Goal: Navigation & Orientation: Find specific page/section

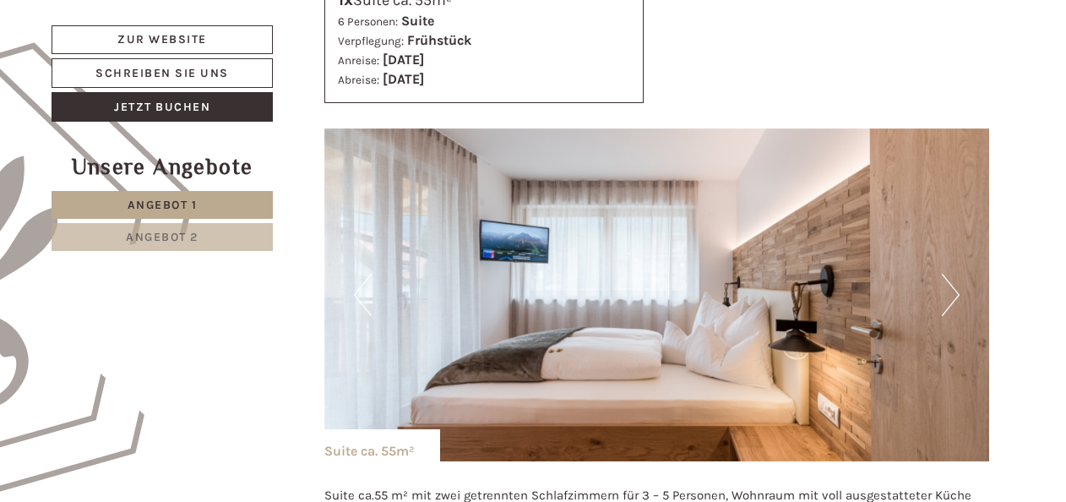
scroll to position [930, 0]
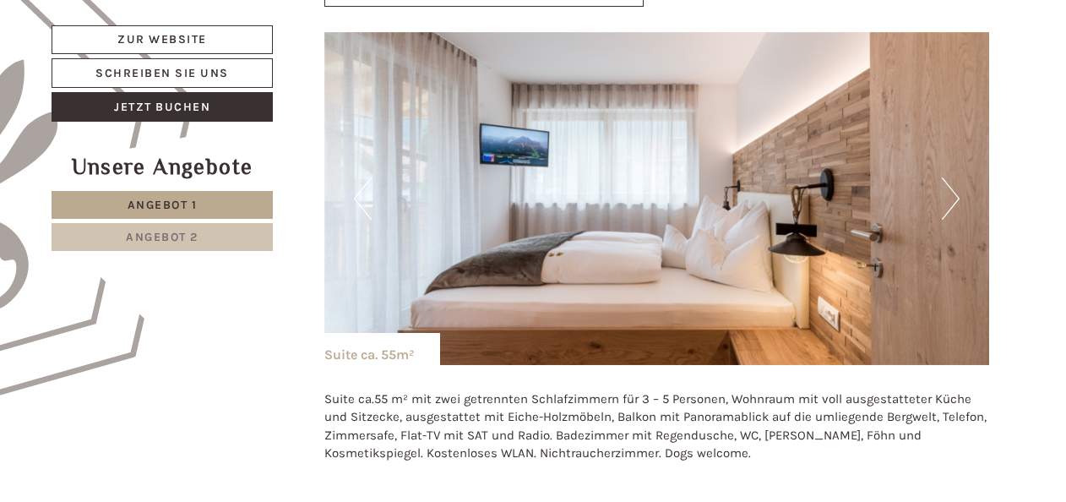
click at [956, 199] on button "Next" at bounding box center [951, 198] width 18 height 42
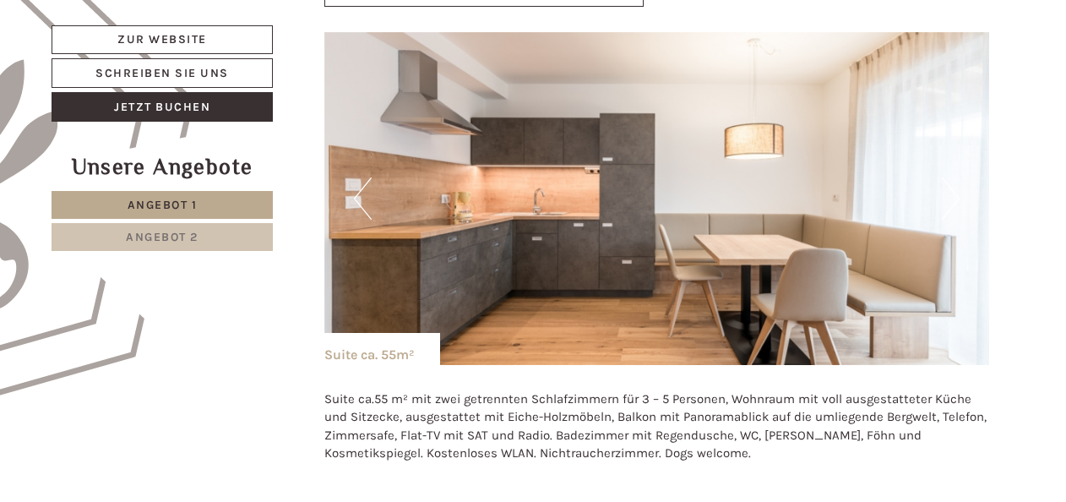
click at [956, 199] on button "Next" at bounding box center [951, 198] width 18 height 42
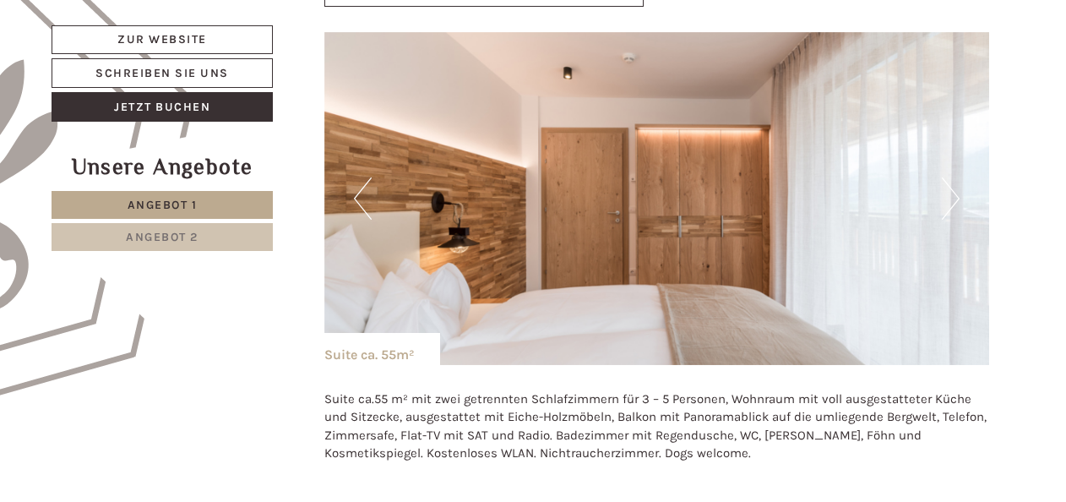
click at [956, 199] on button "Next" at bounding box center [951, 198] width 18 height 42
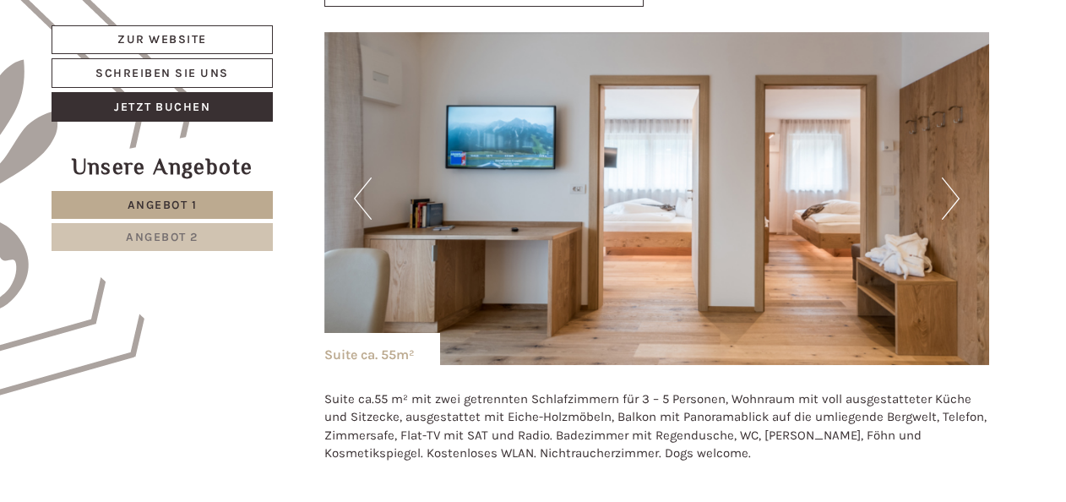
click at [956, 199] on button "Next" at bounding box center [951, 198] width 18 height 42
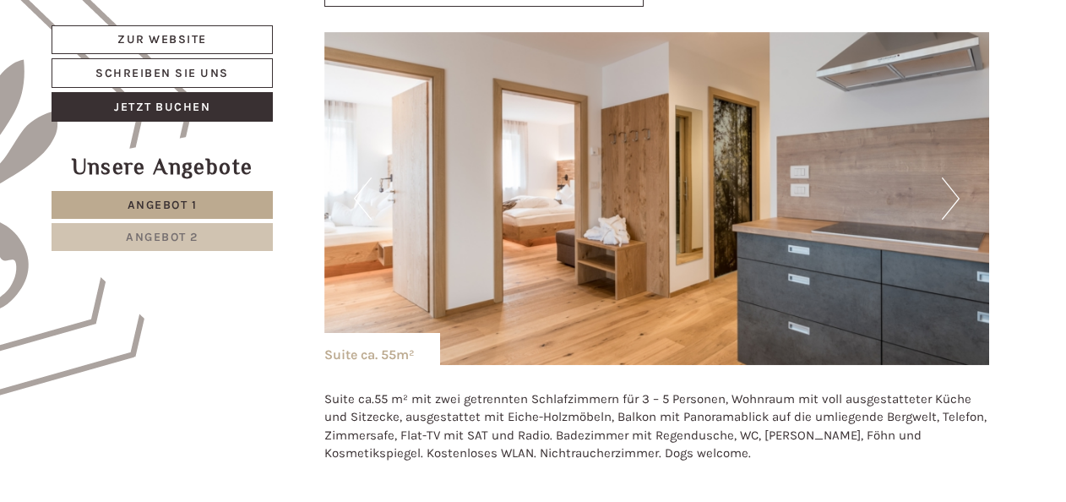
click at [956, 199] on button "Next" at bounding box center [951, 198] width 18 height 42
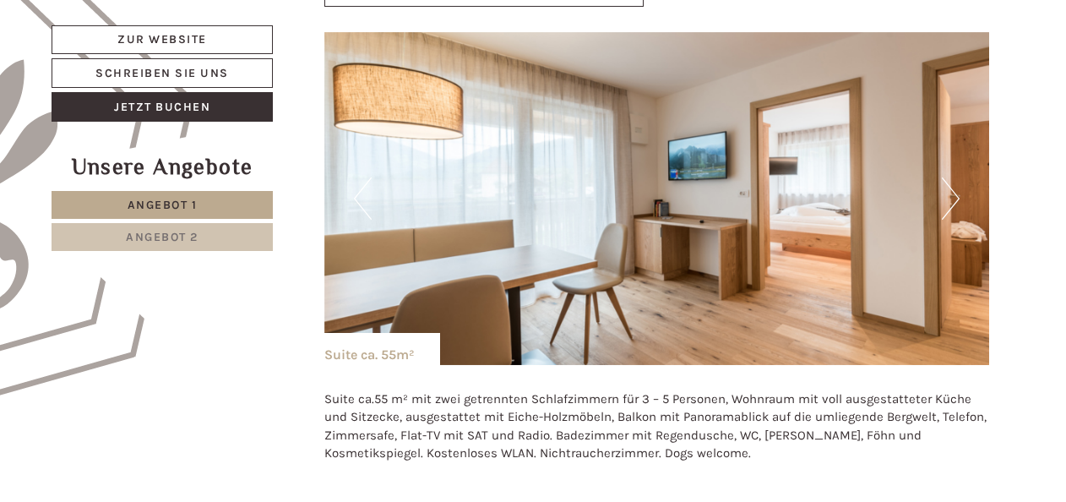
click at [956, 199] on button "Next" at bounding box center [951, 198] width 18 height 42
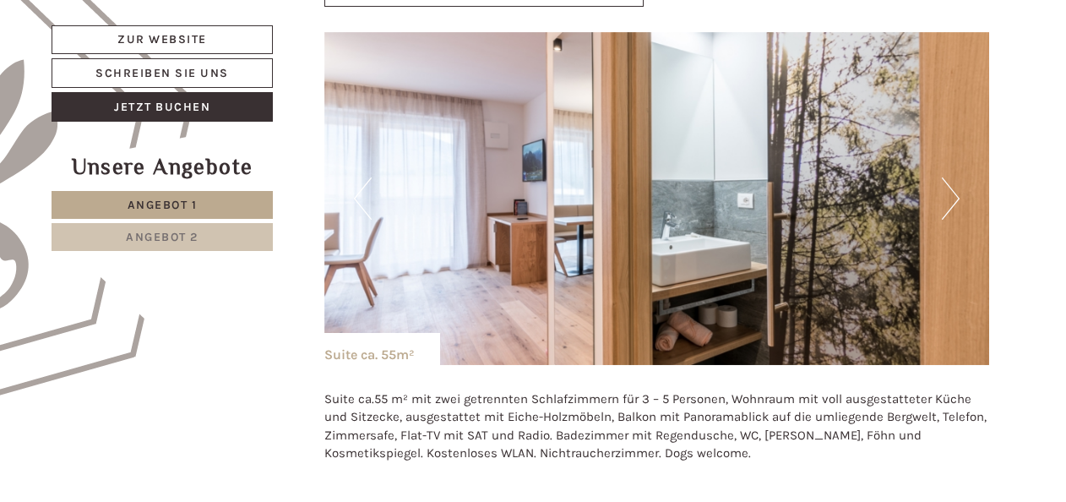
click at [956, 199] on button "Next" at bounding box center [951, 198] width 18 height 42
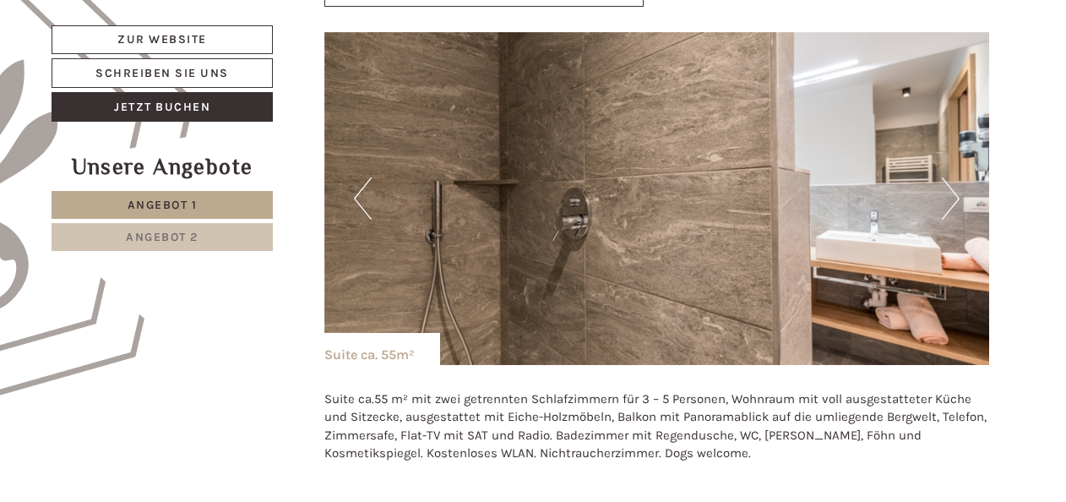
click at [956, 199] on button "Next" at bounding box center [951, 198] width 18 height 42
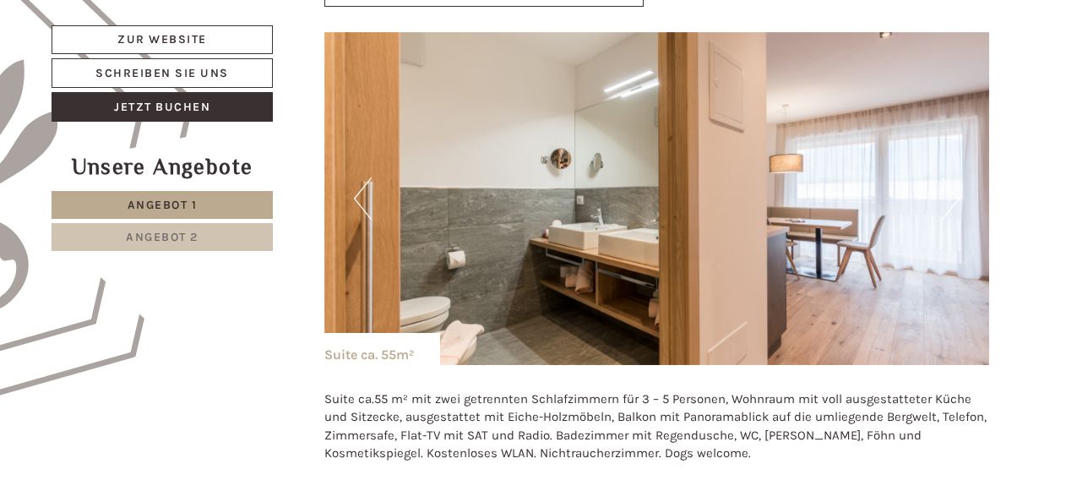
click at [956, 199] on button "Next" at bounding box center [951, 198] width 18 height 42
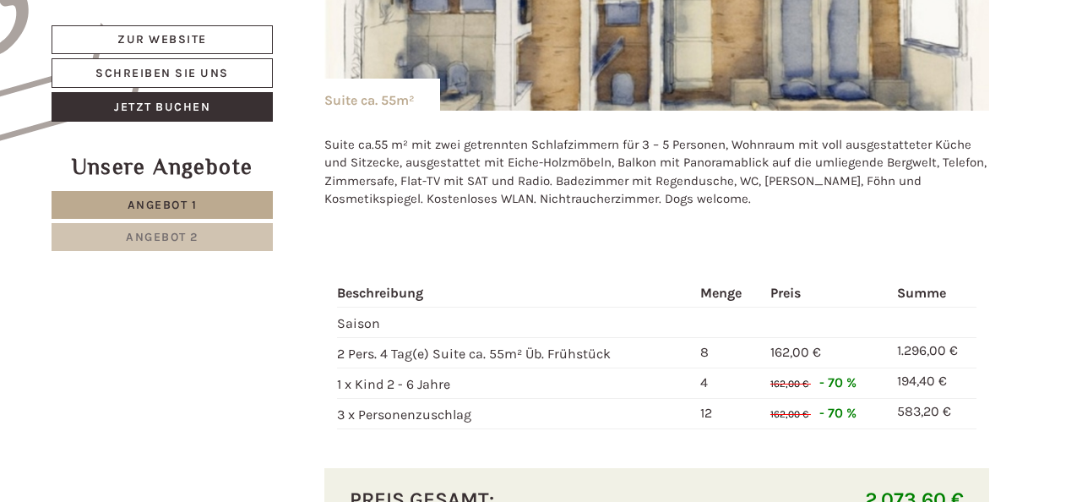
scroll to position [1268, 0]
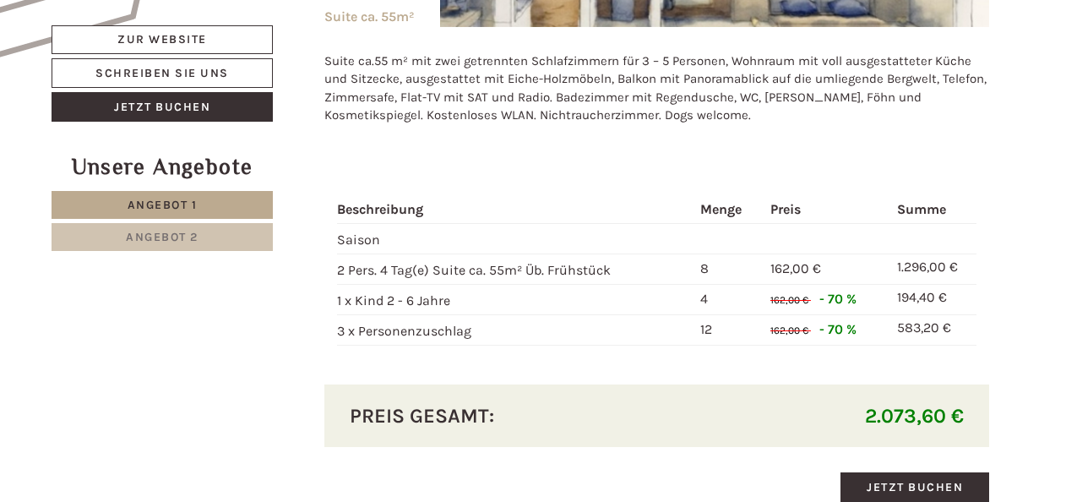
click at [172, 236] on span "Angebot 2" at bounding box center [162, 237] width 73 height 14
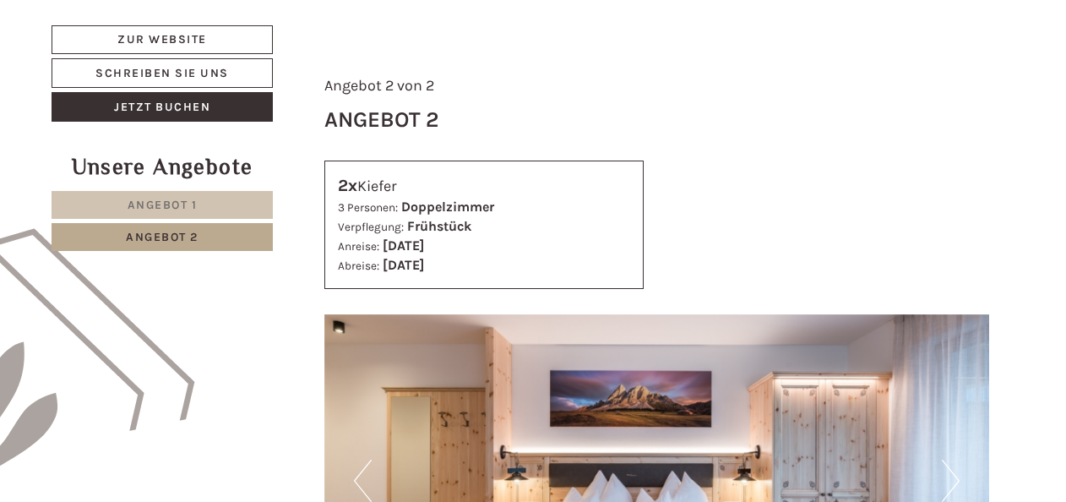
scroll to position [613, 0]
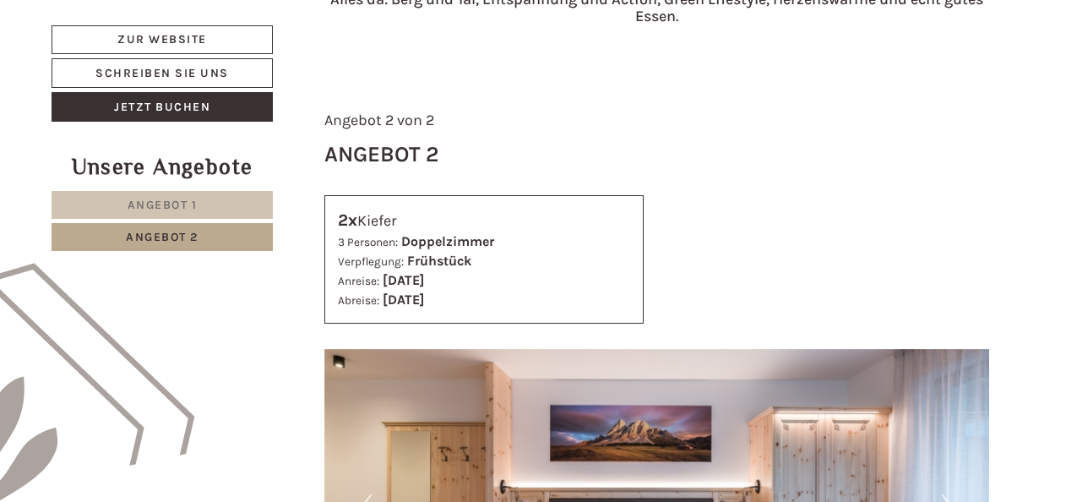
click at [200, 210] on link "Angebot 1" at bounding box center [162, 205] width 221 height 28
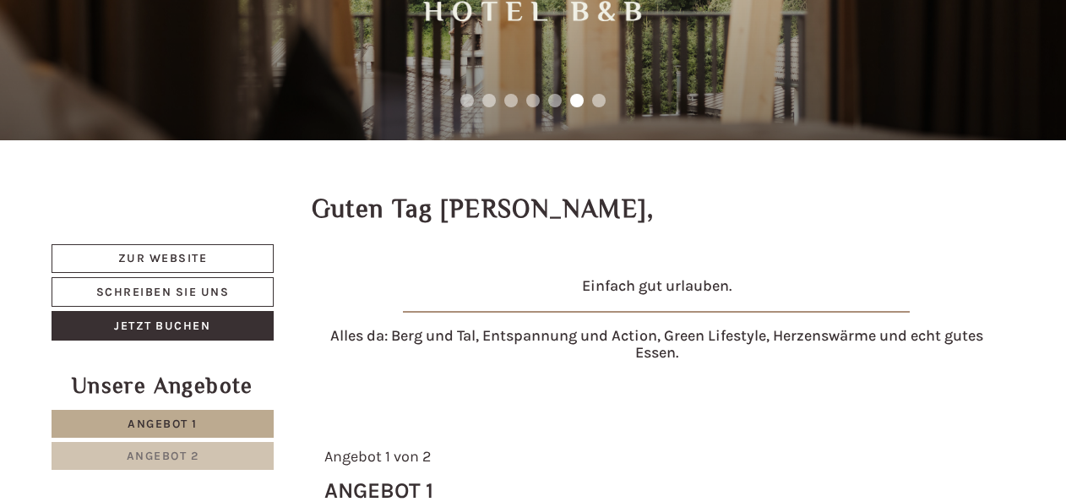
scroll to position [275, 0]
